Goal: Task Accomplishment & Management: Manage account settings

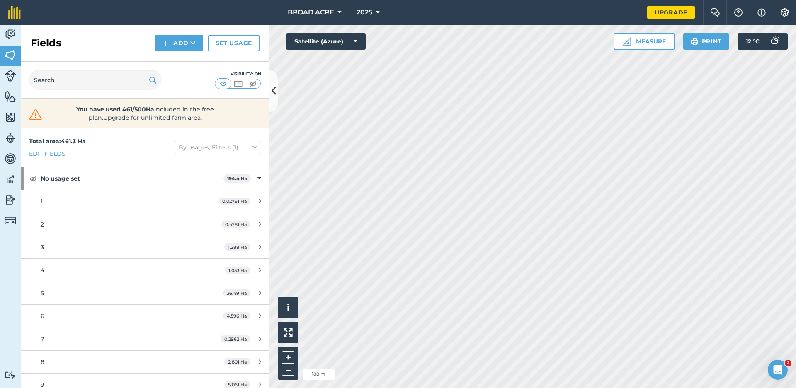
click at [268, 90] on div "Visibility: On" at bounding box center [145, 80] width 249 height 37
click at [271, 92] on button at bounding box center [273, 90] width 8 height 41
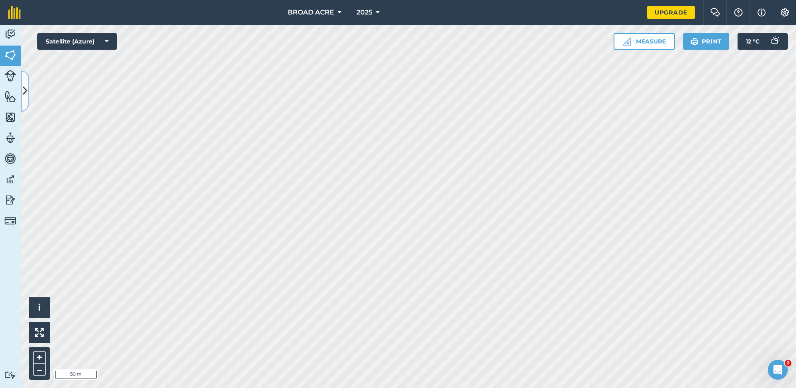
click at [23, 90] on icon at bounding box center [25, 91] width 5 height 15
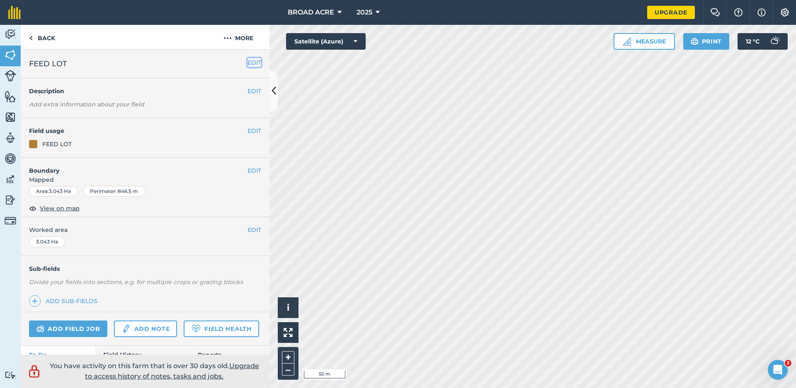
click at [247, 62] on button "EDIT" at bounding box center [254, 62] width 14 height 9
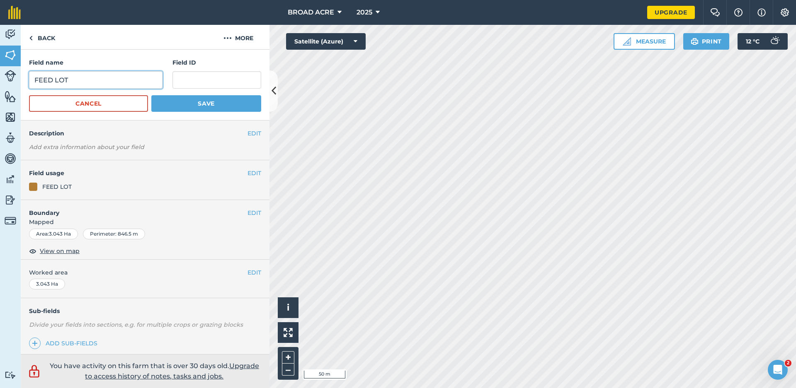
click at [105, 79] on input "FEED LOT" at bounding box center [95, 79] width 133 height 17
type input "F"
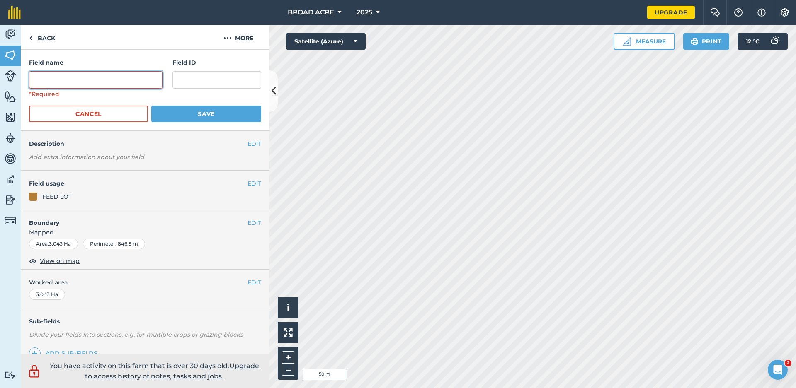
type input "k"
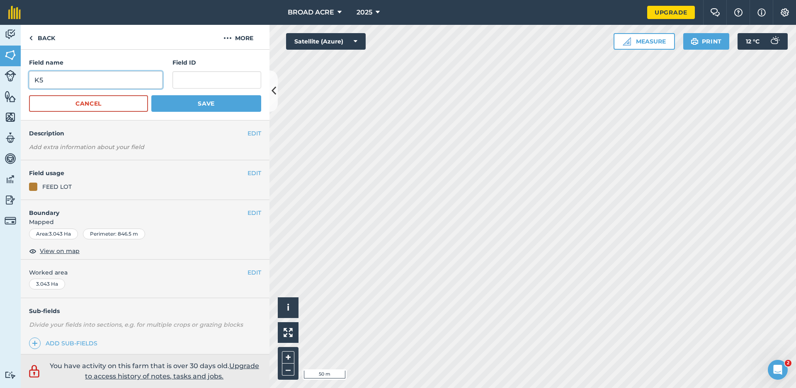
type input "K5"
click at [199, 102] on button "Save" at bounding box center [206, 103] width 110 height 17
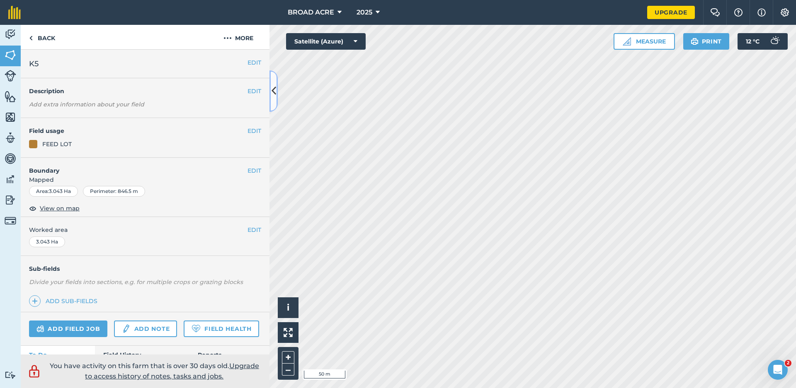
click at [272, 97] on icon at bounding box center [273, 91] width 5 height 15
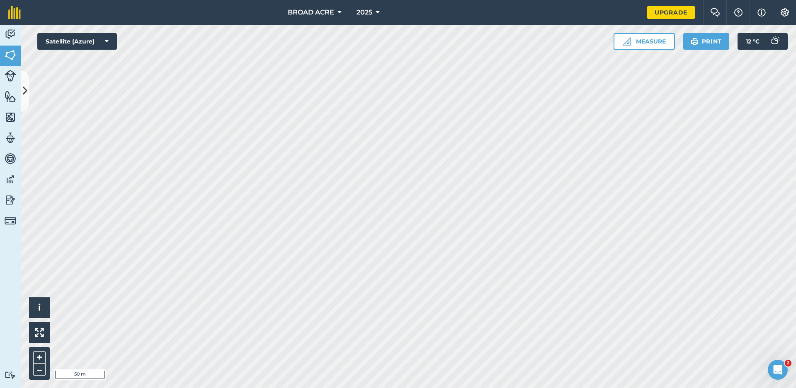
click at [580, 388] on html "BROAD ACRE 2025 Upgrade Farm Chat Help Info Settings Map printing is not availa…" at bounding box center [398, 194] width 796 height 388
click at [143, 0] on html "BROAD ACRE 2025 Upgrade Farm Chat Help Info Settings Map printing is not availa…" at bounding box center [398, 194] width 796 height 388
